Goal: Task Accomplishment & Management: Manage account settings

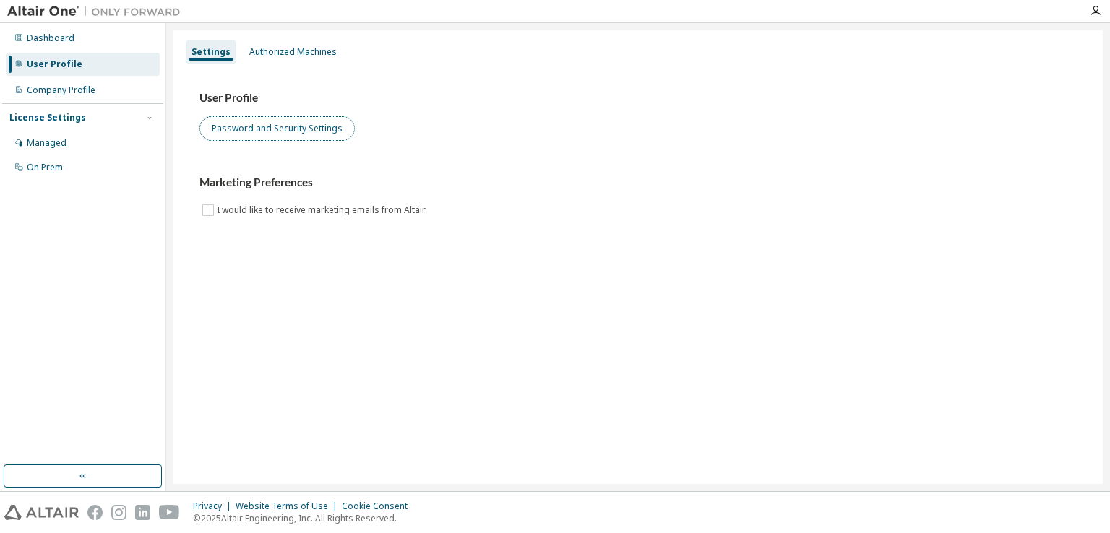
click at [290, 132] on button "Password and Security Settings" at bounding box center [276, 128] width 155 height 25
